Goal: Task Accomplishment & Management: Manage account settings

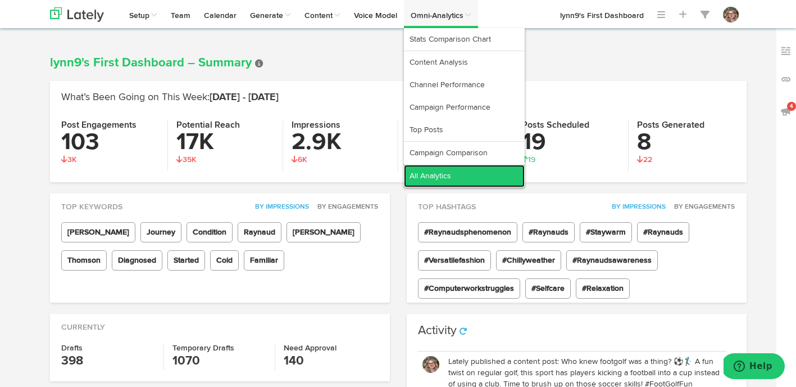
click at [447, 180] on link "All Analytics" at bounding box center [464, 176] width 121 height 22
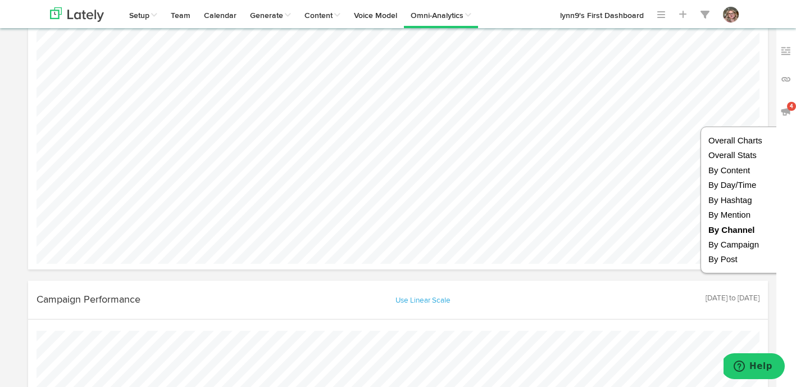
scroll to position [2322, 0]
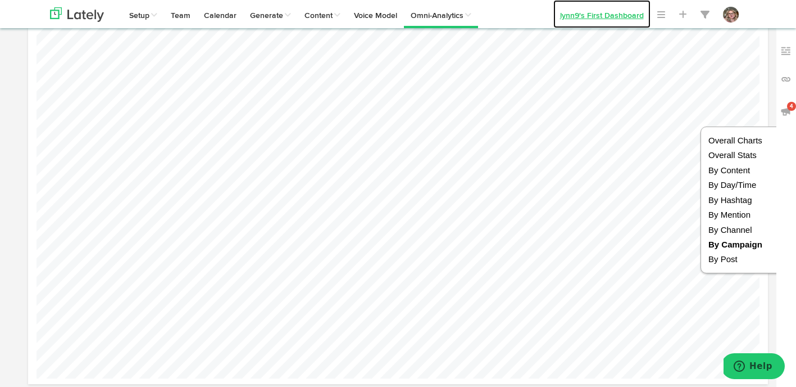
click at [583, 24] on link "lynn9's First Dashboard" at bounding box center [601, 14] width 97 height 28
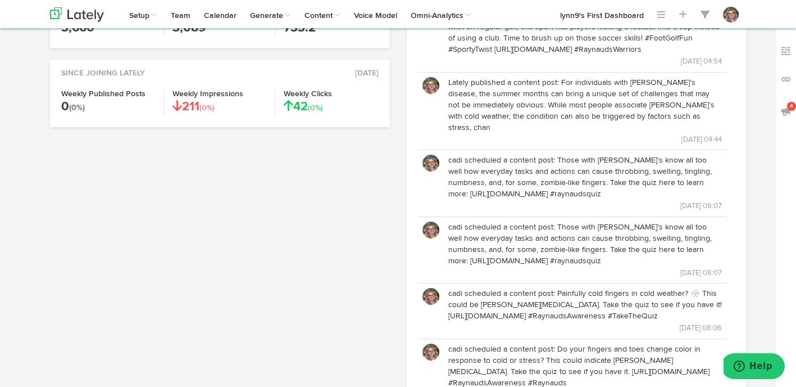
scroll to position [421, 0]
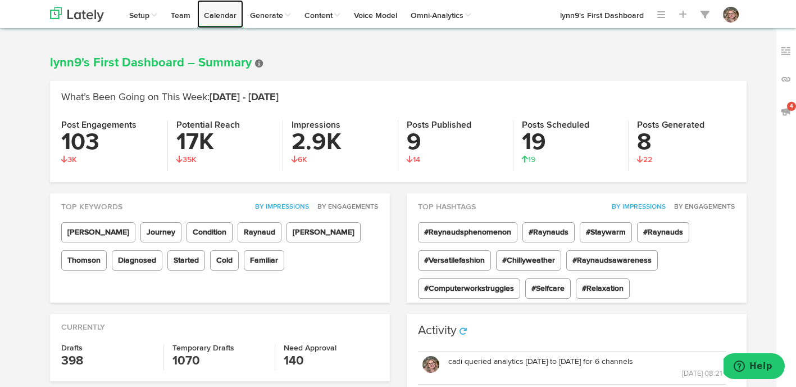
click at [213, 20] on link "Calendar" at bounding box center [220, 14] width 46 height 28
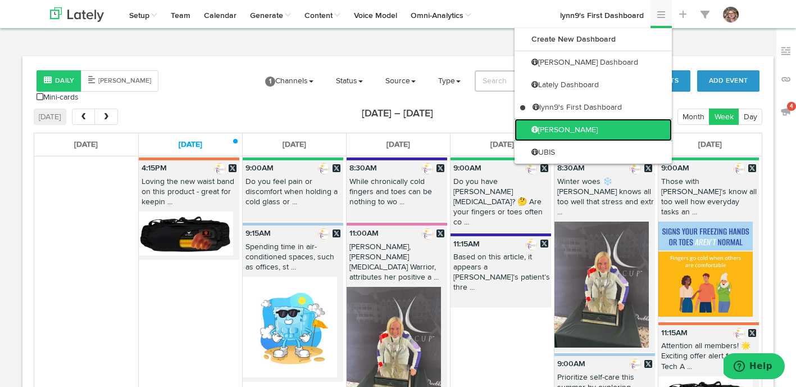
click at [610, 134] on link "[PERSON_NAME]" at bounding box center [593, 130] width 157 height 22
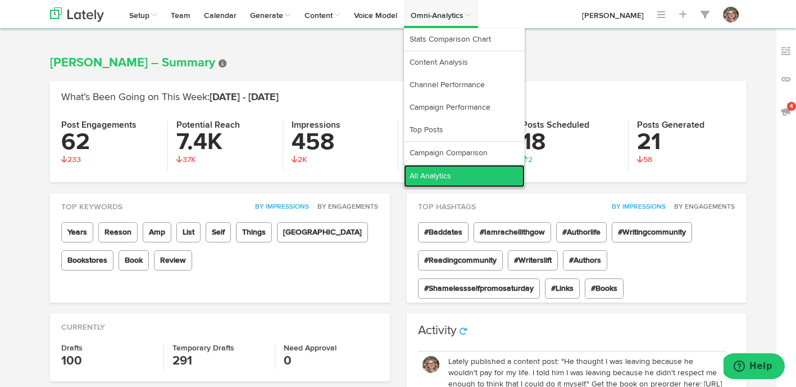
click at [457, 172] on link "All Analytics" at bounding box center [464, 176] width 121 height 22
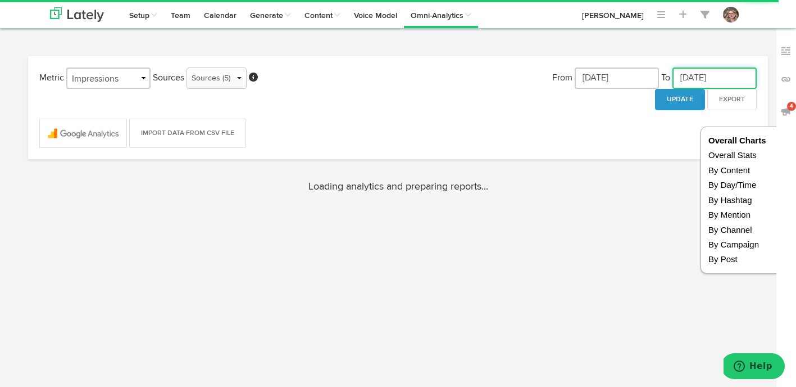
click at [706, 78] on input "Aug 11, 2025" at bounding box center [714, 77] width 84 height 21
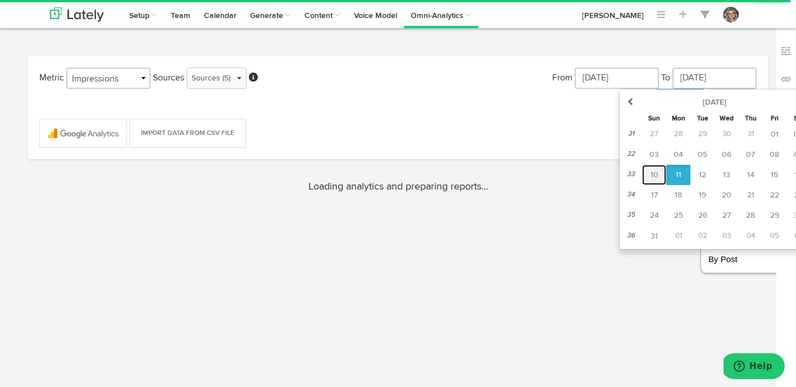
click at [658, 171] on button "10" at bounding box center [654, 175] width 24 height 20
type input "Aug 10, 2025"
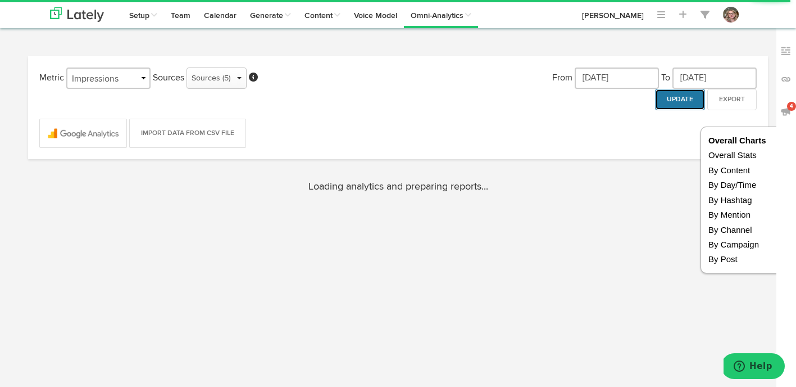
click at [670, 97] on button "Update" at bounding box center [680, 99] width 50 height 21
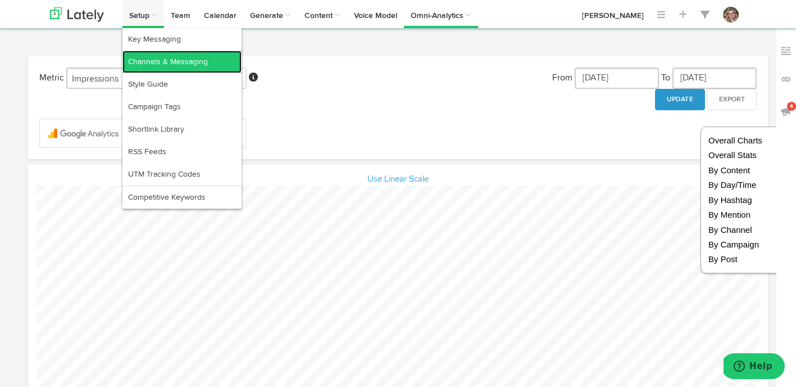
click at [137, 58] on link "Channels & Messaging" at bounding box center [181, 62] width 119 height 22
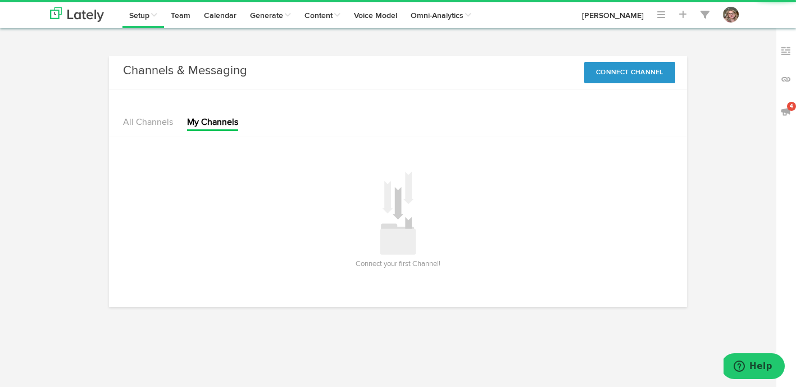
click at [138, 117] on li "All Channels" at bounding box center [148, 123] width 50 height 15
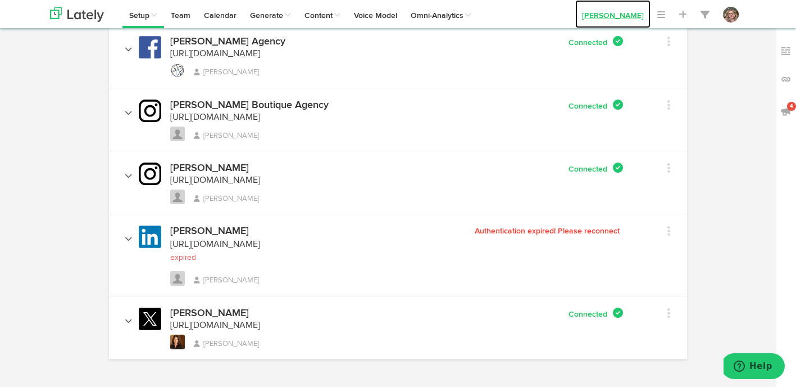
click at [604, 14] on link "[PERSON_NAME]" at bounding box center [612, 14] width 75 height 28
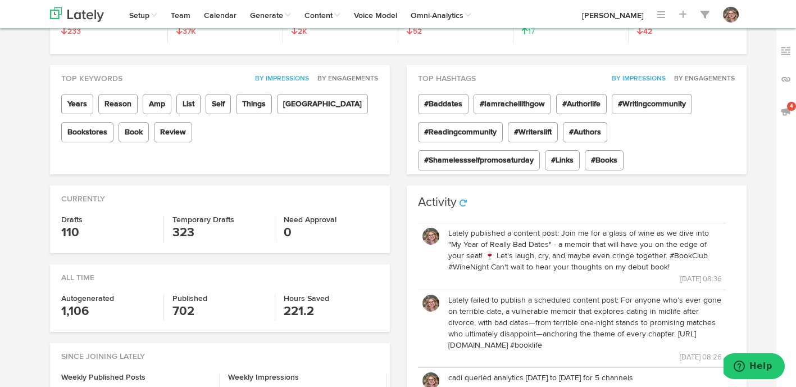
scroll to position [143, 0]
